Goal: Communication & Community: Participate in discussion

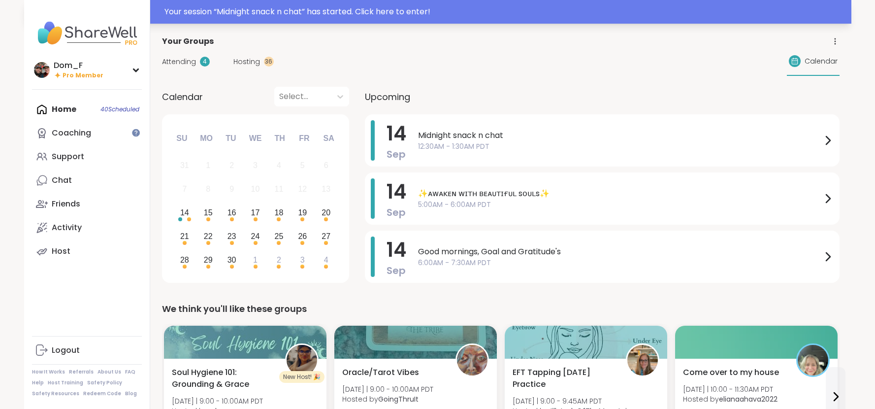
click at [799, 8] on div "Your session “ Midnight snack n chat ” has started. Click here to enter!" at bounding box center [504, 12] width 681 height 12
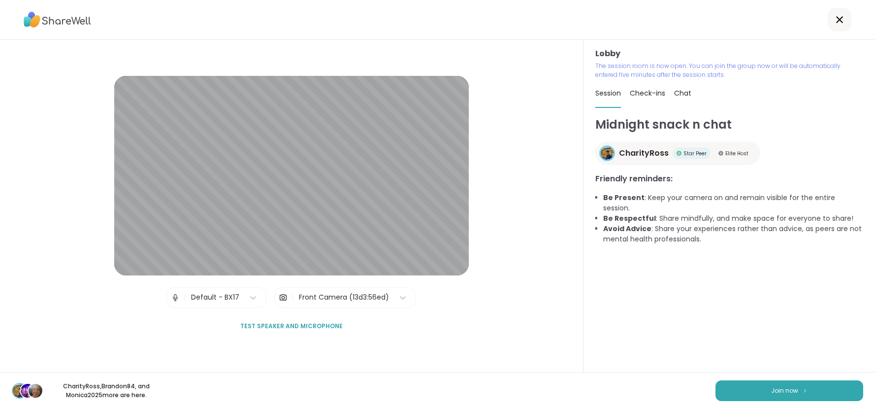
click at [323, 323] on span "Test speaker and microphone" at bounding box center [291, 325] width 102 height 9
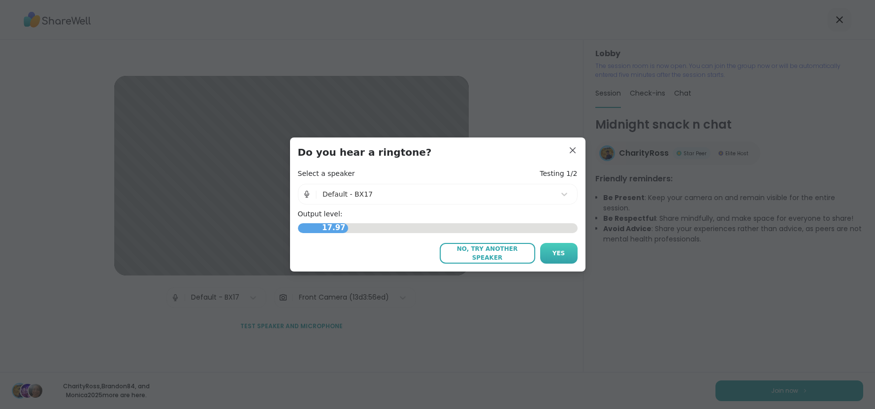
click at [552, 256] on button "Yes" at bounding box center [558, 253] width 37 height 21
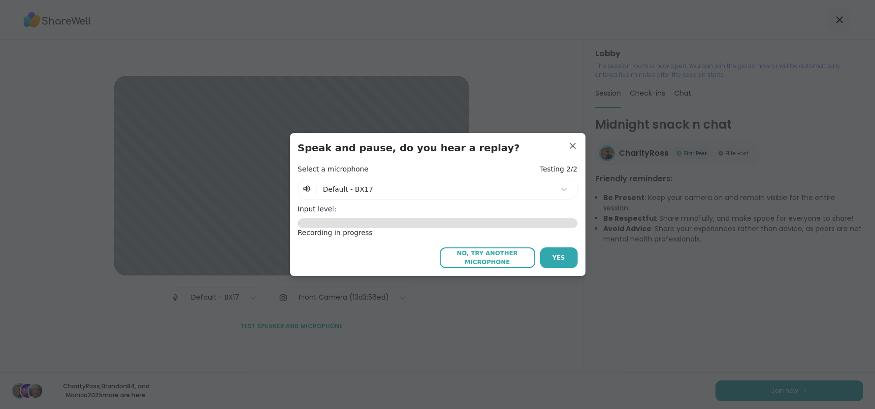
click at [552, 256] on button "Yes" at bounding box center [558, 257] width 37 height 21
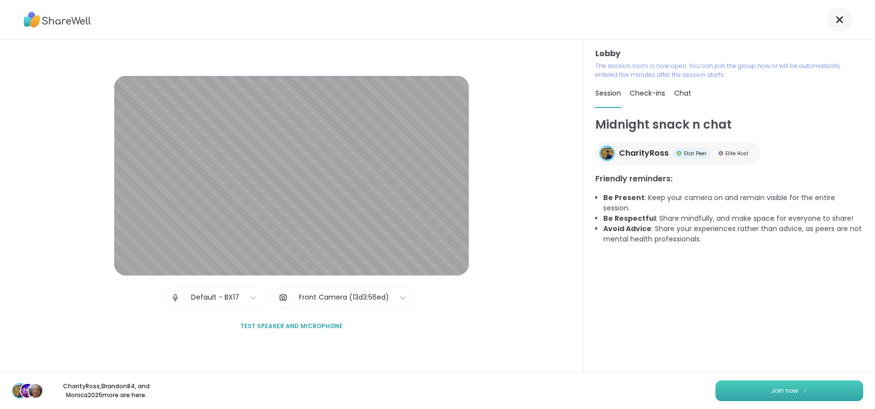
click at [778, 389] on span "Join now" at bounding box center [784, 390] width 27 height 9
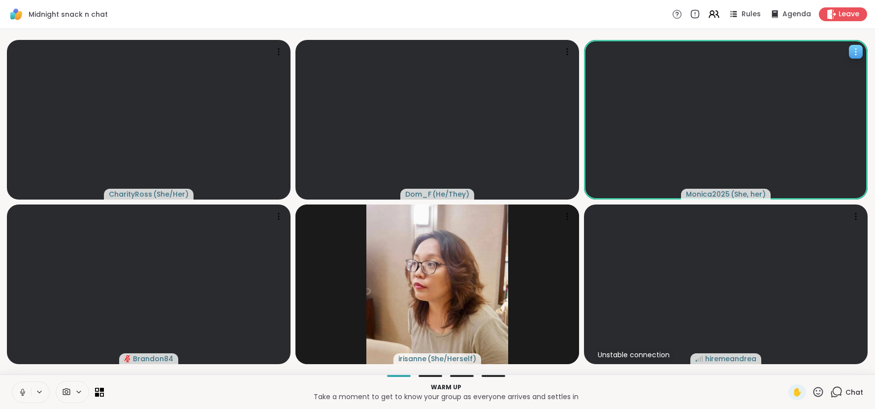
click at [853, 52] on icon at bounding box center [855, 52] width 10 height 10
click at [838, 57] on h4 "View Profile" at bounding box center [819, 60] width 41 height 10
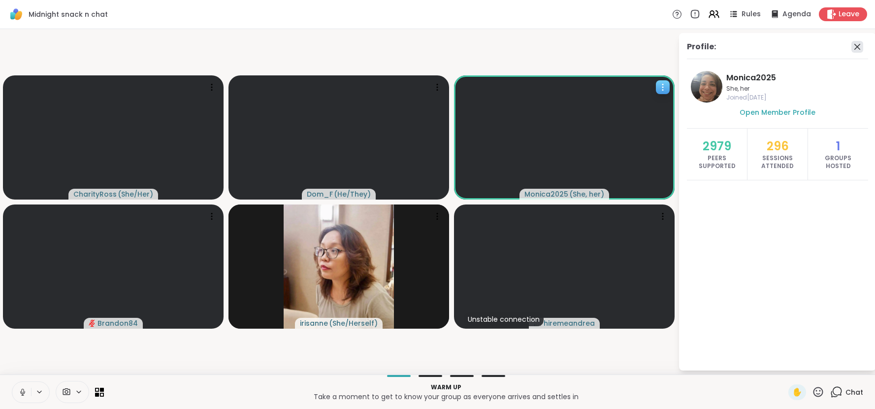
click at [857, 46] on icon at bounding box center [857, 47] width 6 height 6
